Goal: Task Accomplishment & Management: Manage account settings

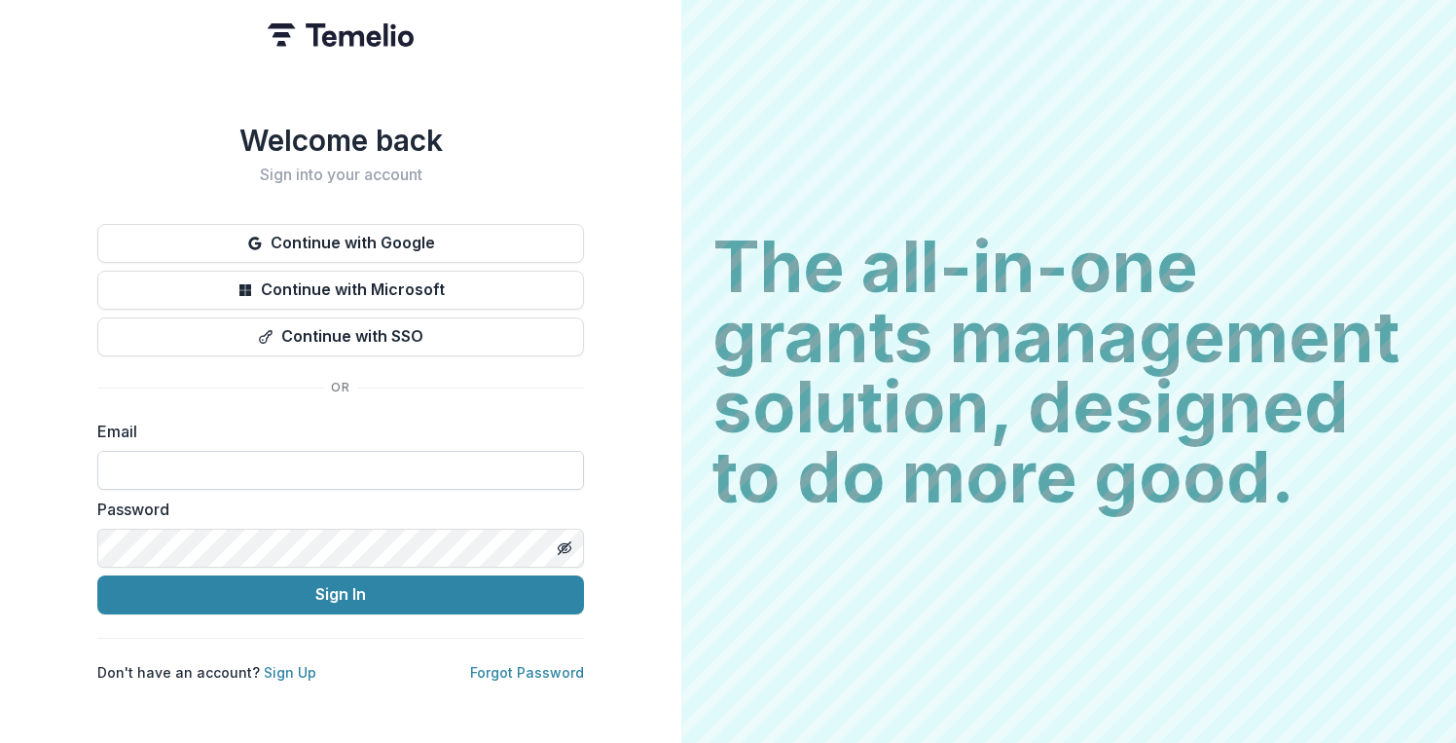
click at [434, 451] on input at bounding box center [340, 470] width 487 height 39
type input "**********"
click at [632, 570] on div "**********" at bounding box center [340, 371] width 681 height 743
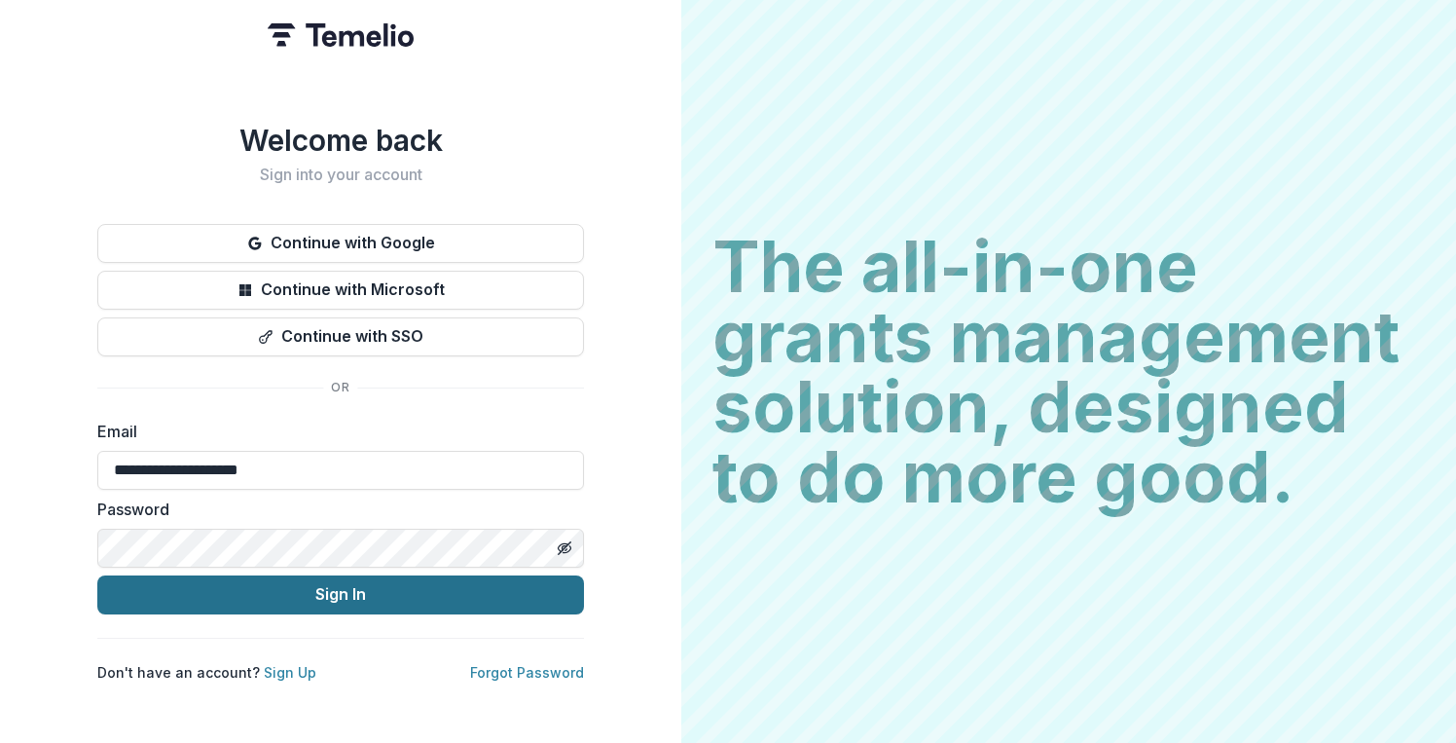
click at [498, 582] on button "Sign In" at bounding box center [340, 594] width 487 height 39
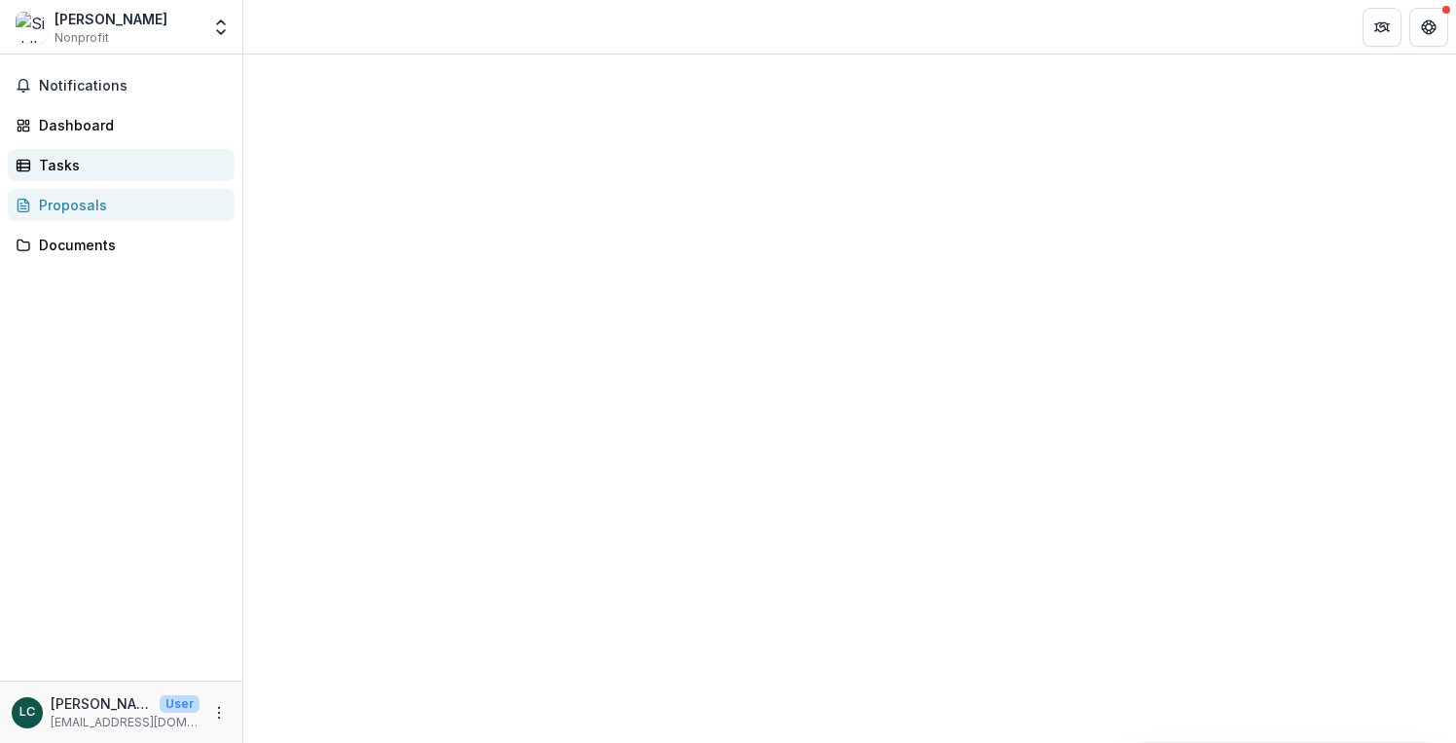
click at [59, 176] on link "Tasks" at bounding box center [121, 165] width 227 height 32
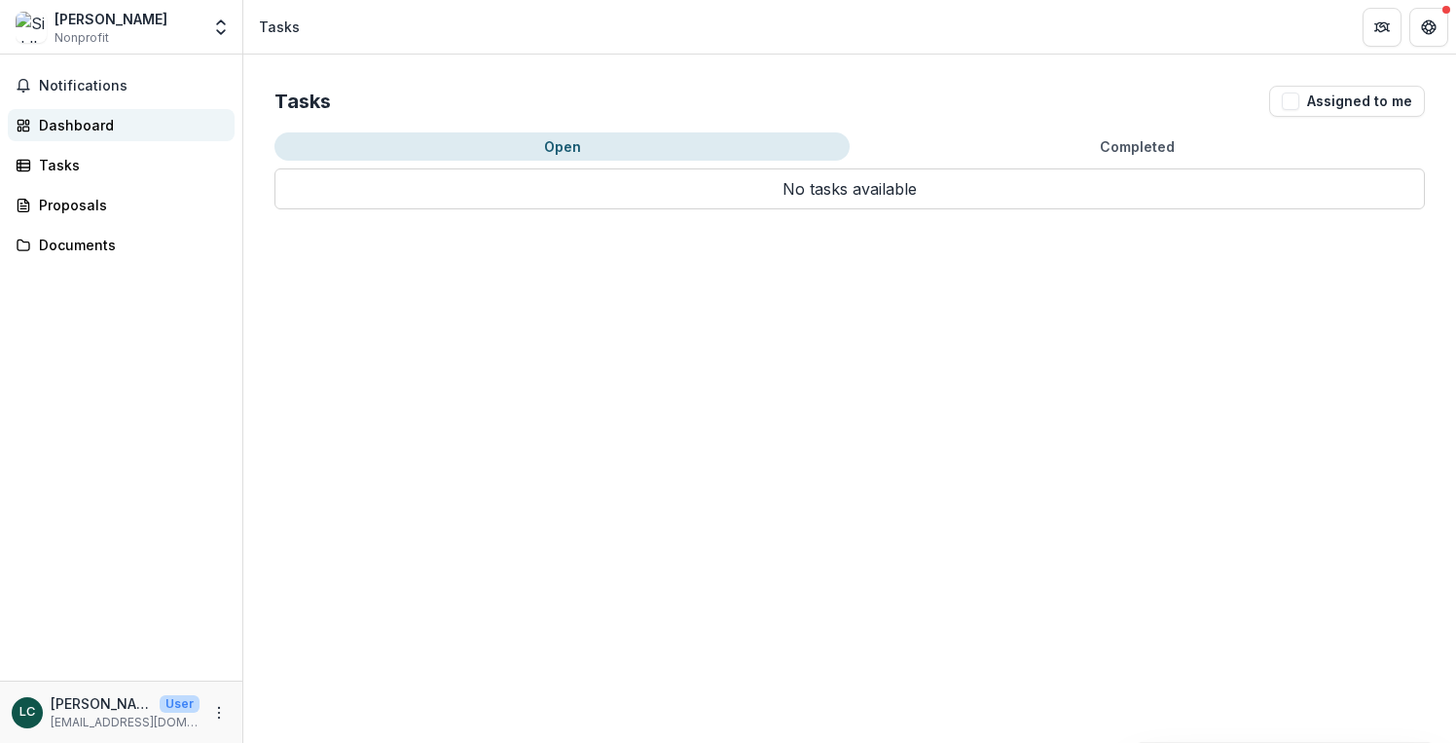
click at [81, 129] on div "Dashboard" at bounding box center [129, 125] width 180 height 20
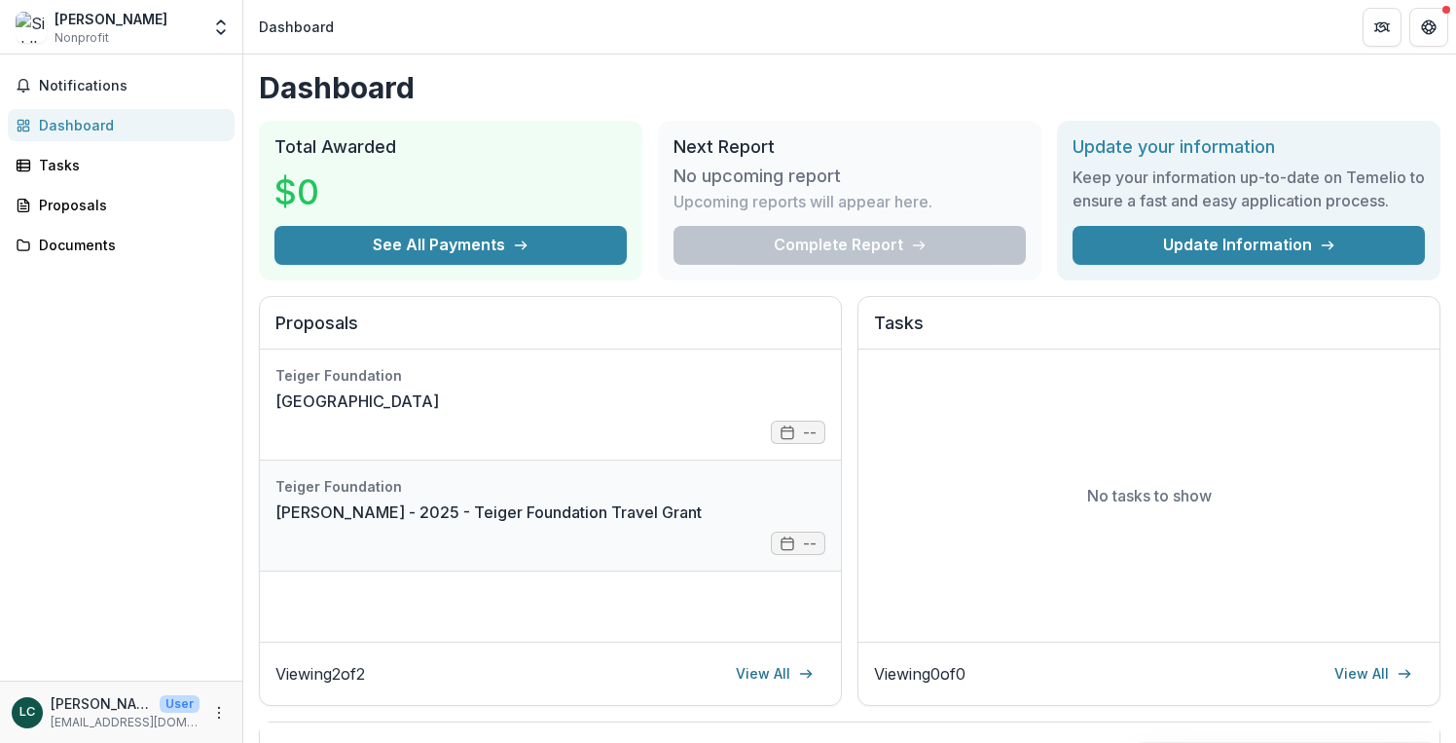
click at [487, 500] on link "Siddhartha V. Shah - 2025 - Teiger Foundation Travel Grant" at bounding box center [488, 511] width 426 height 23
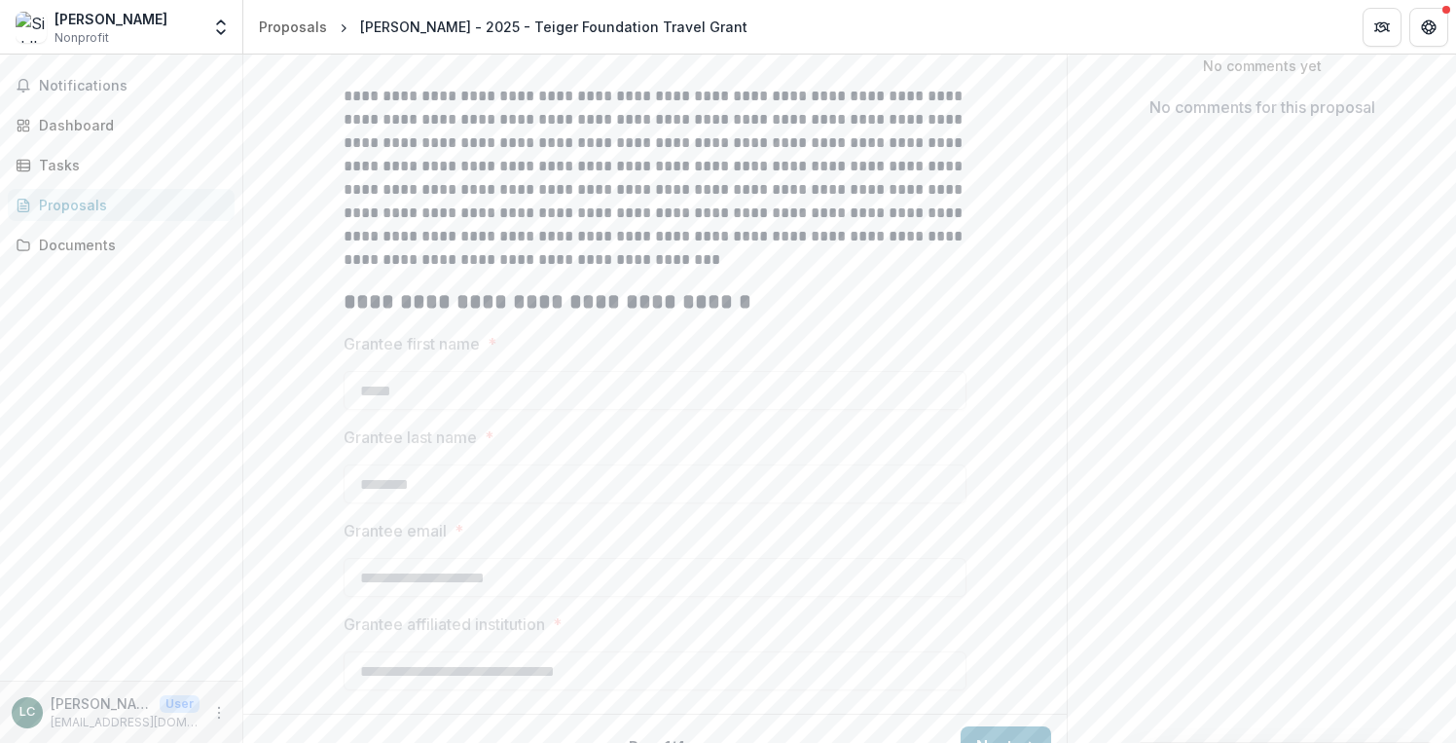
scroll to position [415, 0]
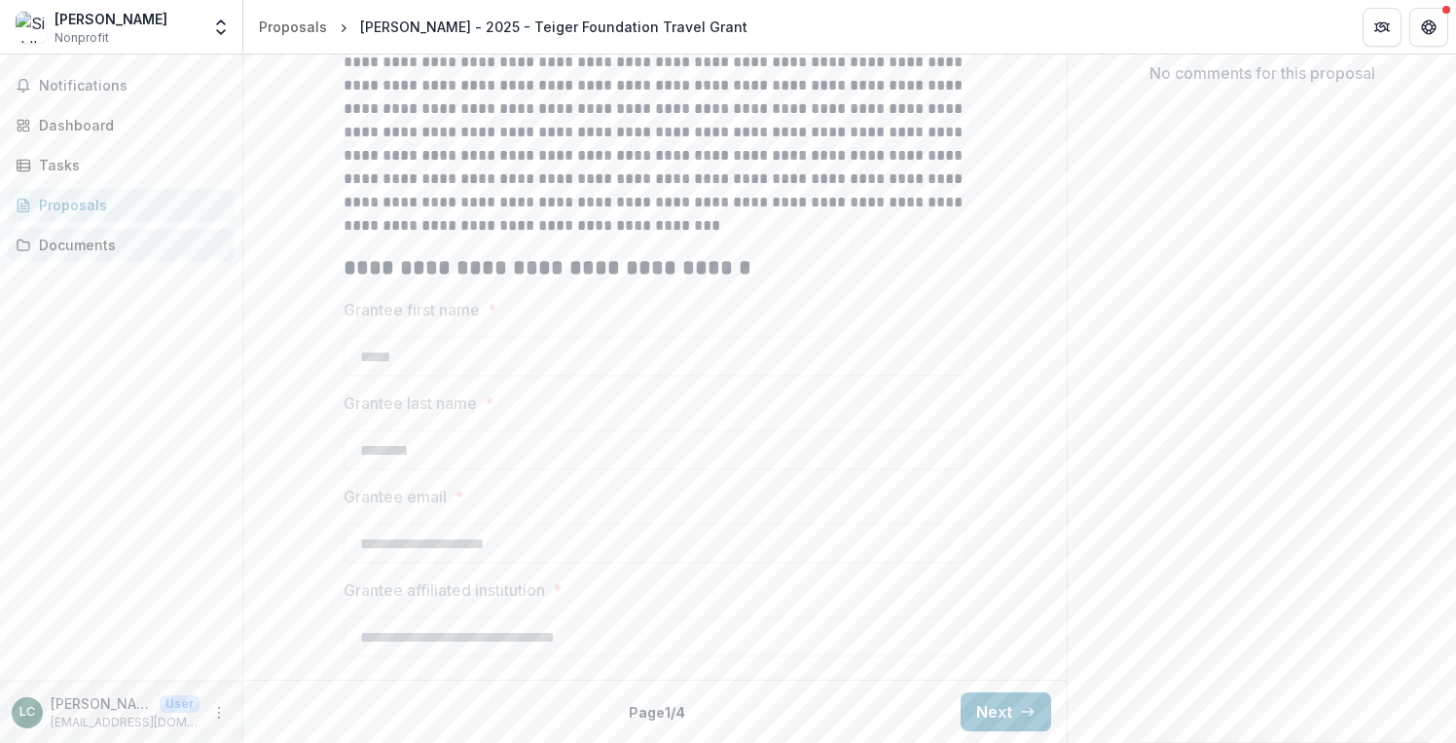
click at [162, 248] on div "Documents" at bounding box center [129, 245] width 180 height 20
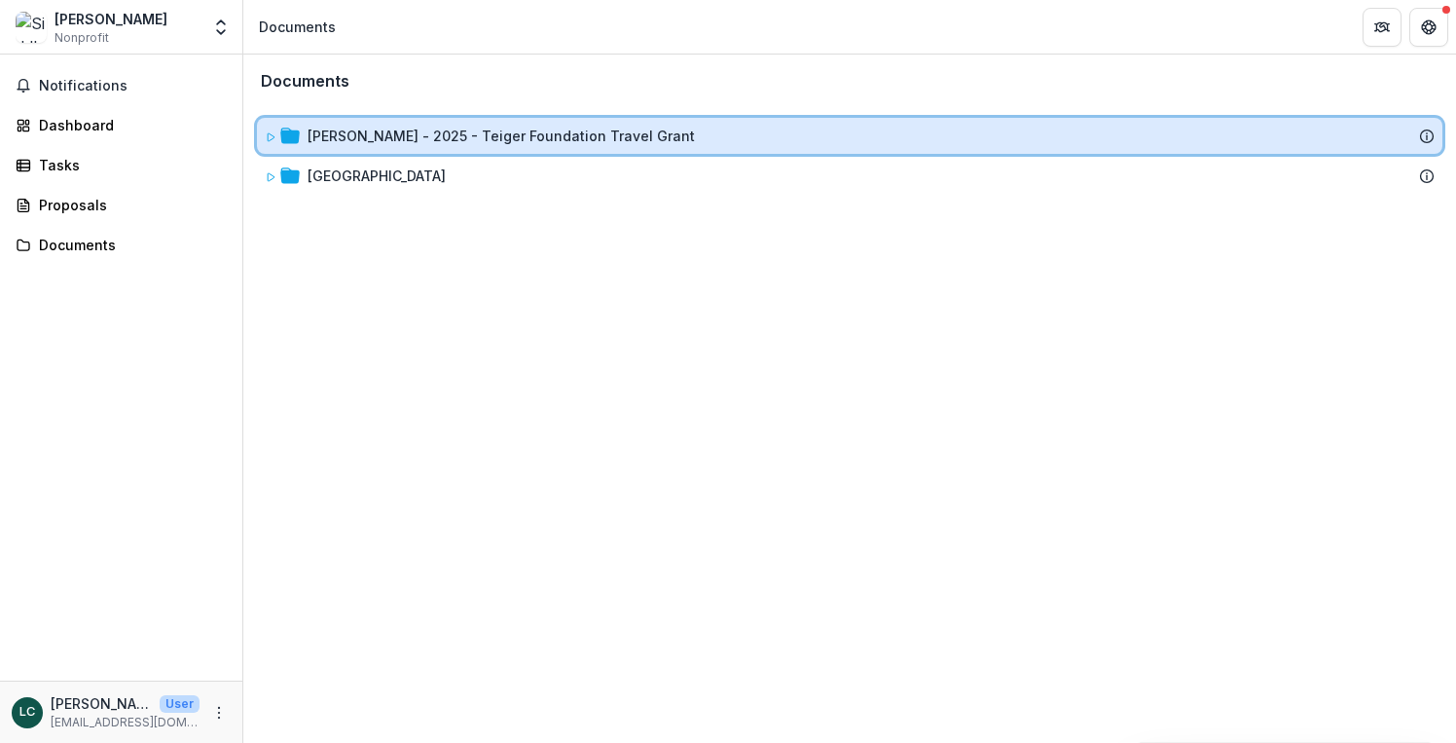
click at [274, 142] on icon at bounding box center [271, 137] width 12 height 12
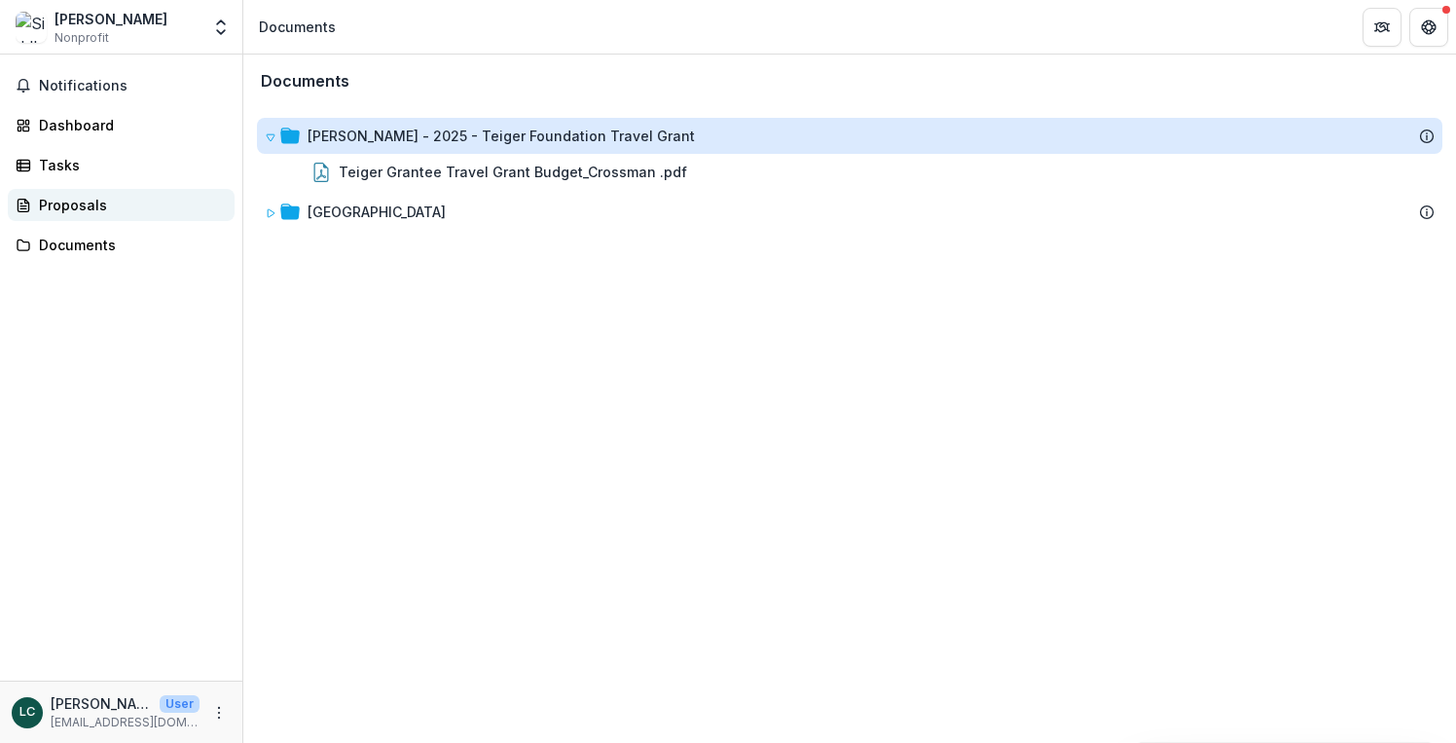
click at [116, 204] on div "Proposals" at bounding box center [129, 205] width 180 height 20
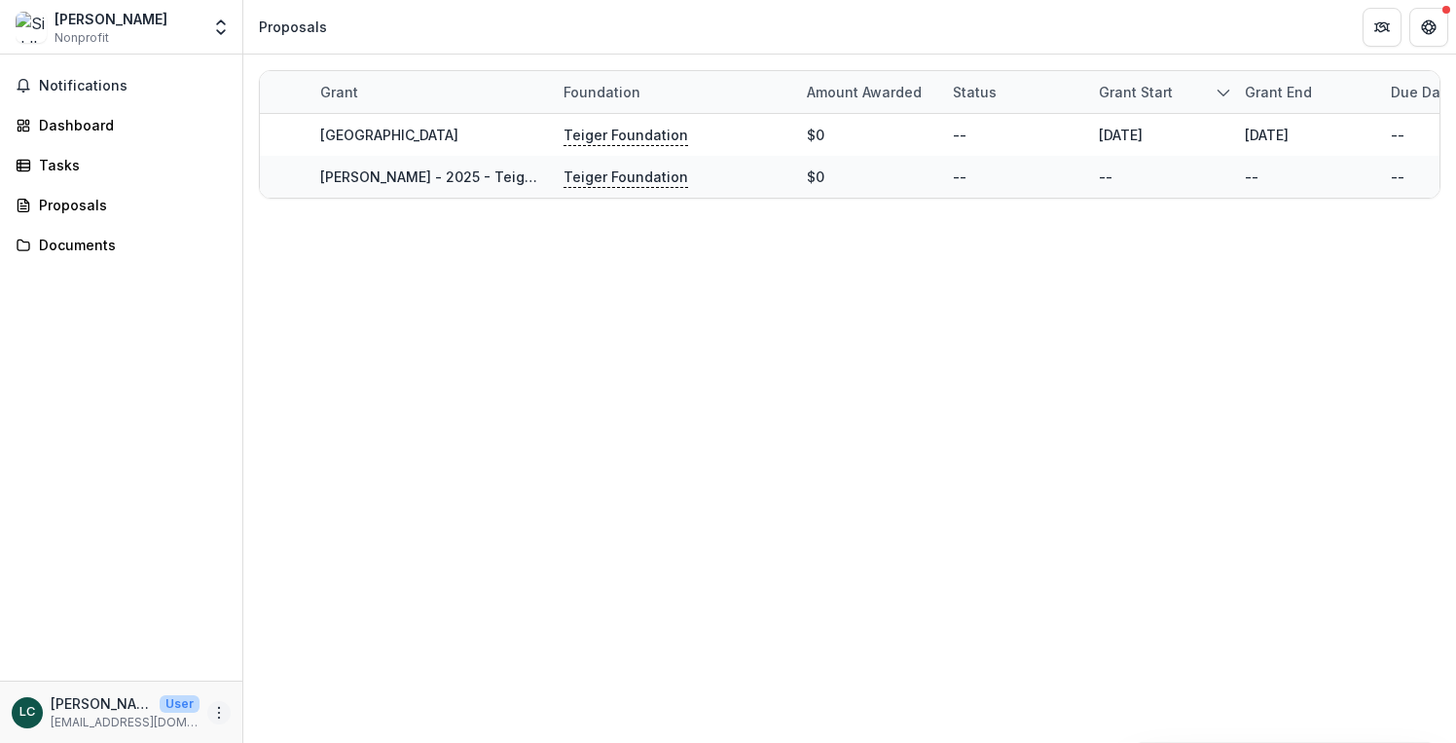
click at [214, 706] on icon "More" at bounding box center [219, 713] width 16 height 16
click at [224, 31] on polyline "Open entity switcher" at bounding box center [221, 32] width 8 height 4
click at [201, 114] on link "Settings" at bounding box center [122, 108] width 234 height 32
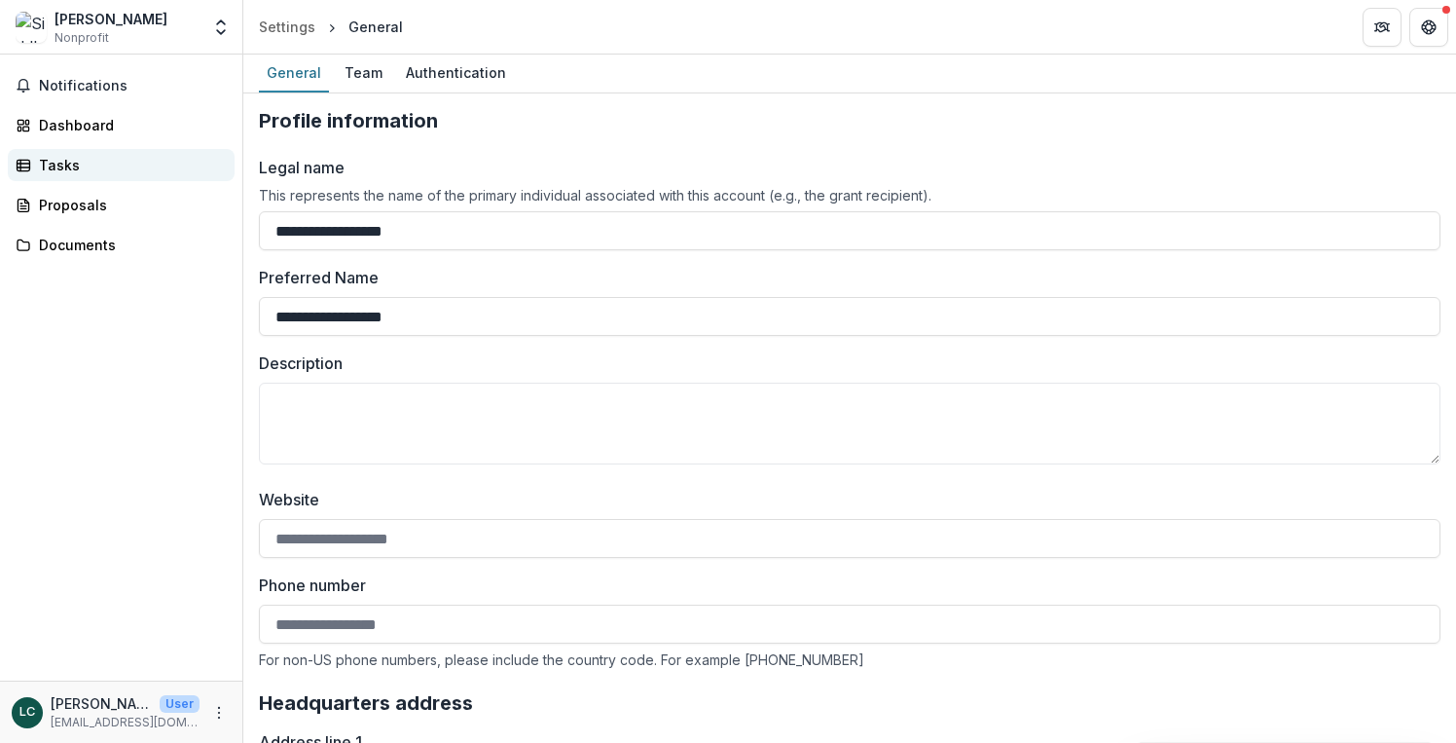
click at [155, 162] on div "Tasks" at bounding box center [129, 165] width 180 height 20
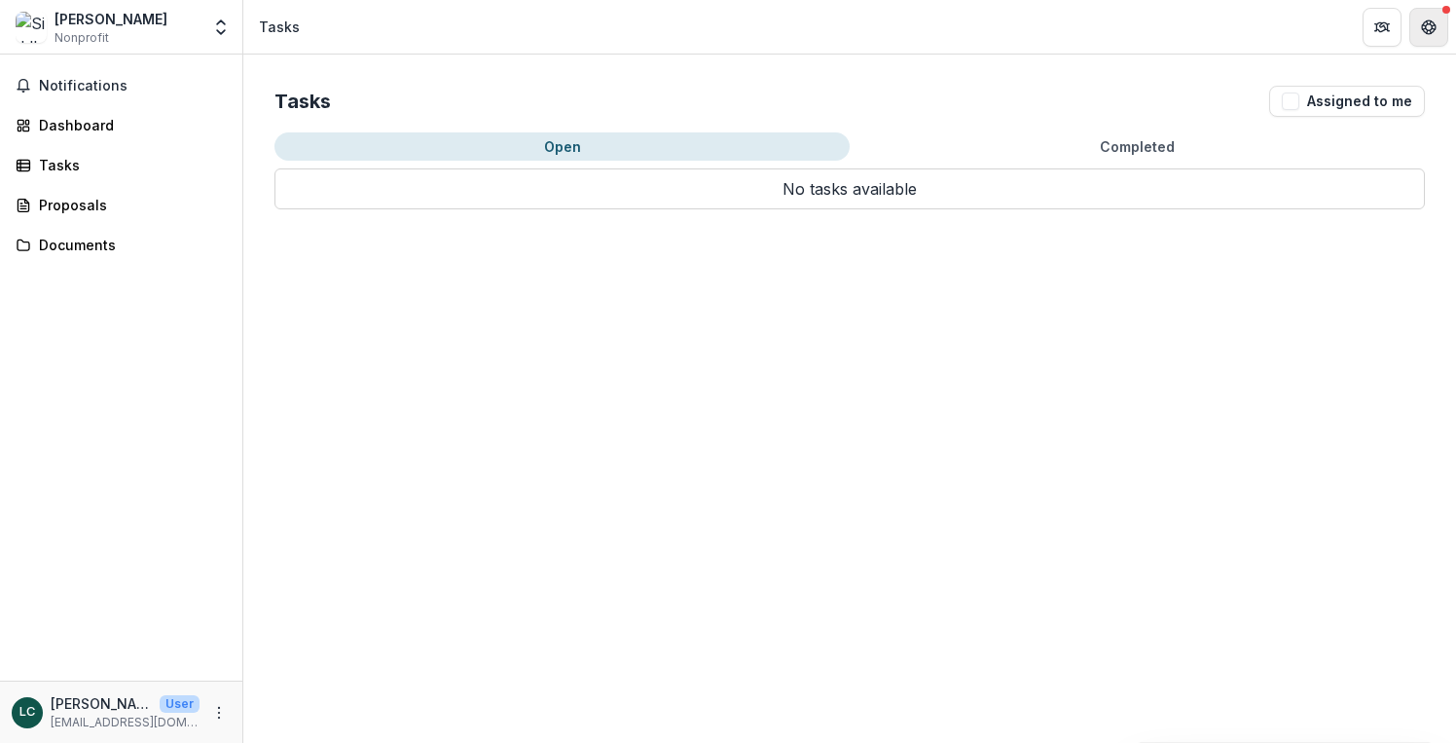
click at [1420, 37] on button "Get Help" at bounding box center [1429, 27] width 39 height 39
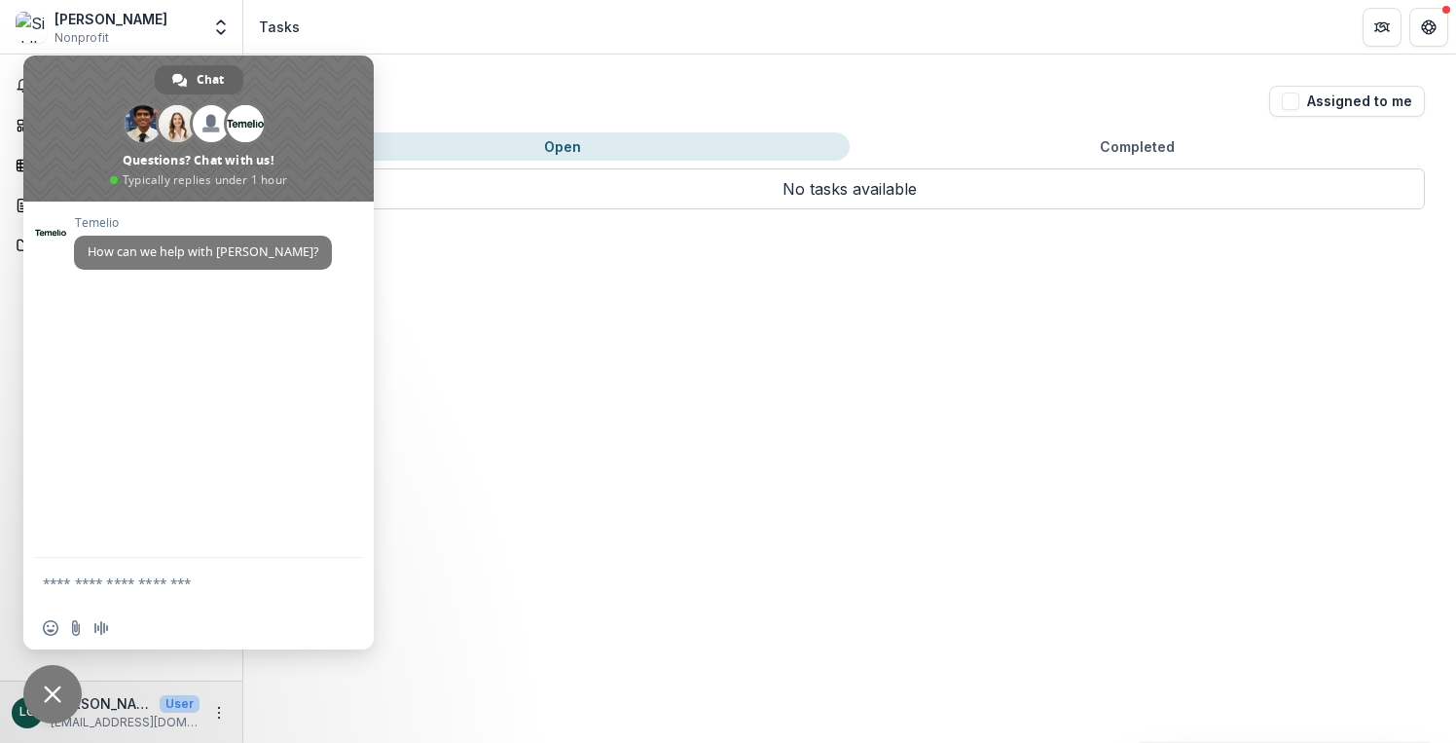
click at [1102, 396] on div "Tasks Assigned to me Open Completed No tasks available No tasks available" at bounding box center [849, 399] width 1213 height 688
click at [53, 699] on span "Close chat" at bounding box center [53, 694] width 18 height 18
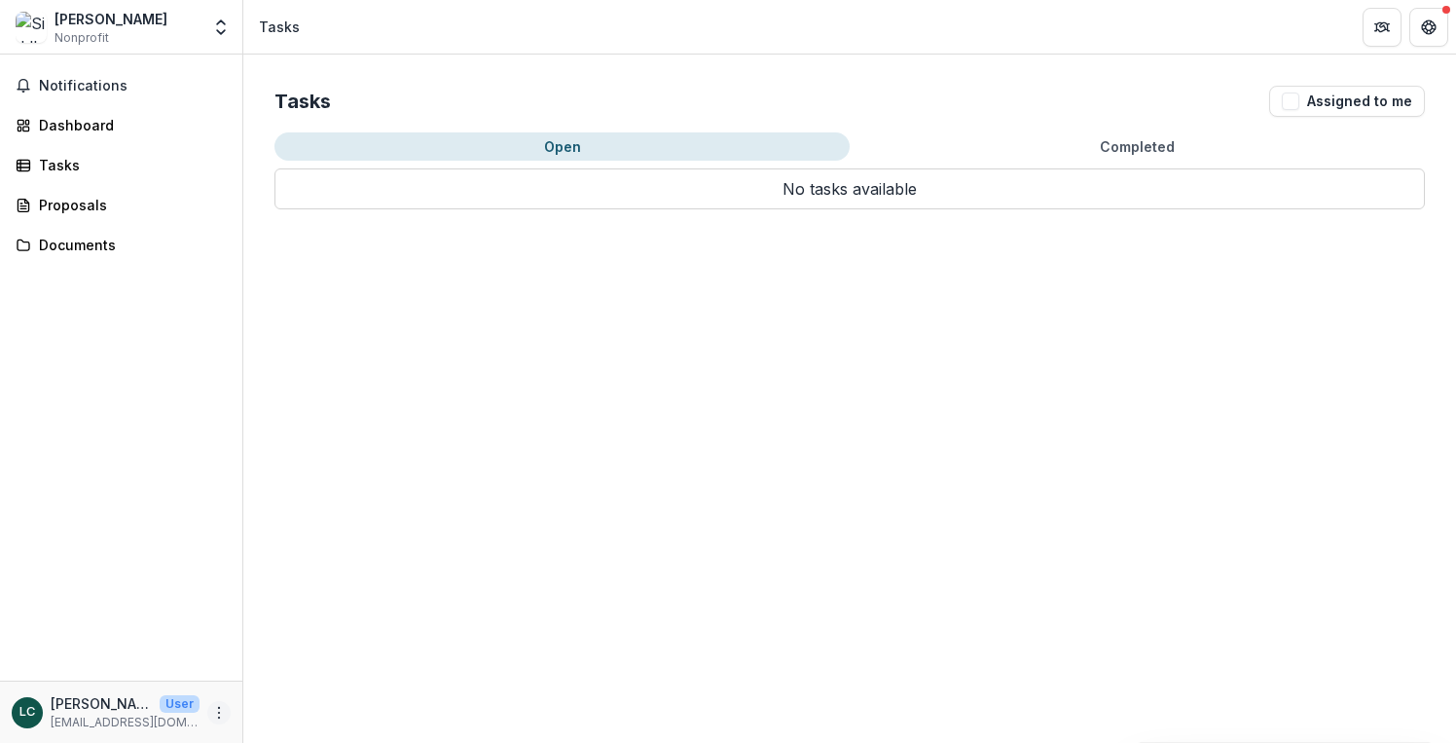
click at [220, 715] on icon "More" at bounding box center [219, 713] width 16 height 16
click at [279, 701] on button "Logout" at bounding box center [347, 703] width 208 height 32
